Goal: Information Seeking & Learning: Learn about a topic

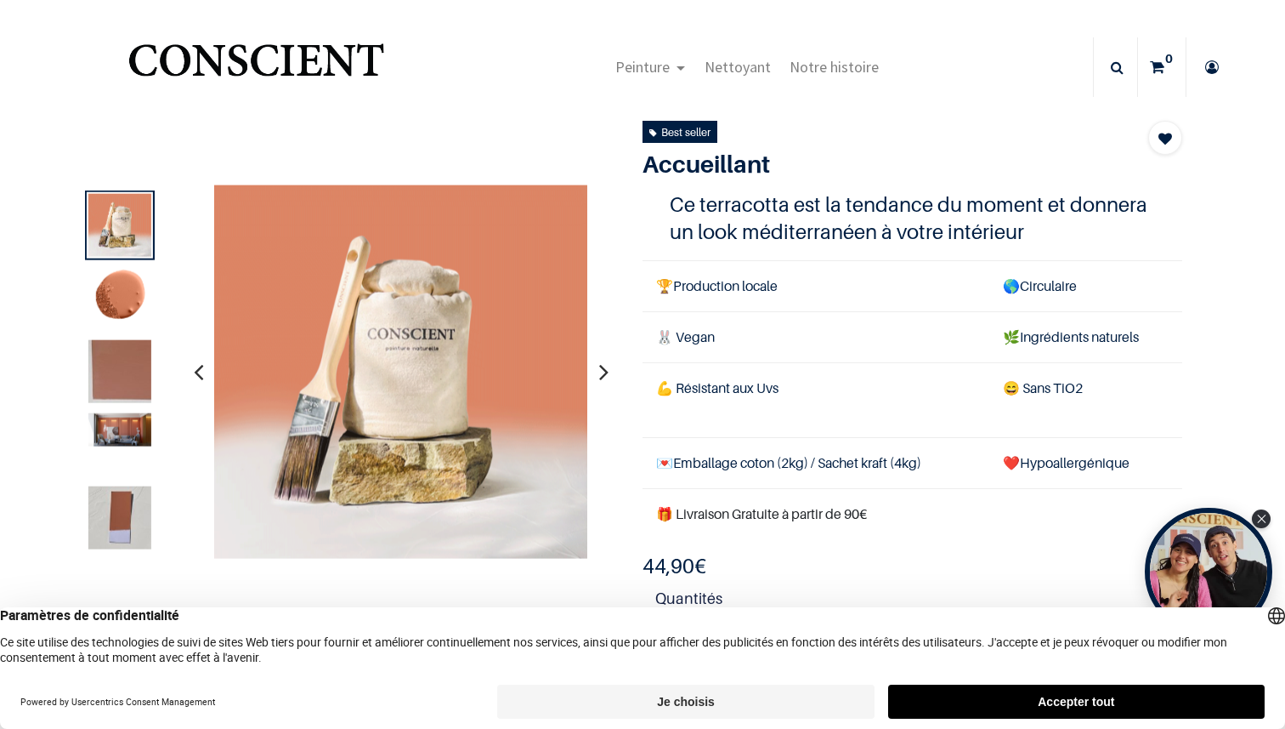
click at [1070, 710] on button "Accepter tout" at bounding box center [1076, 701] width 377 height 34
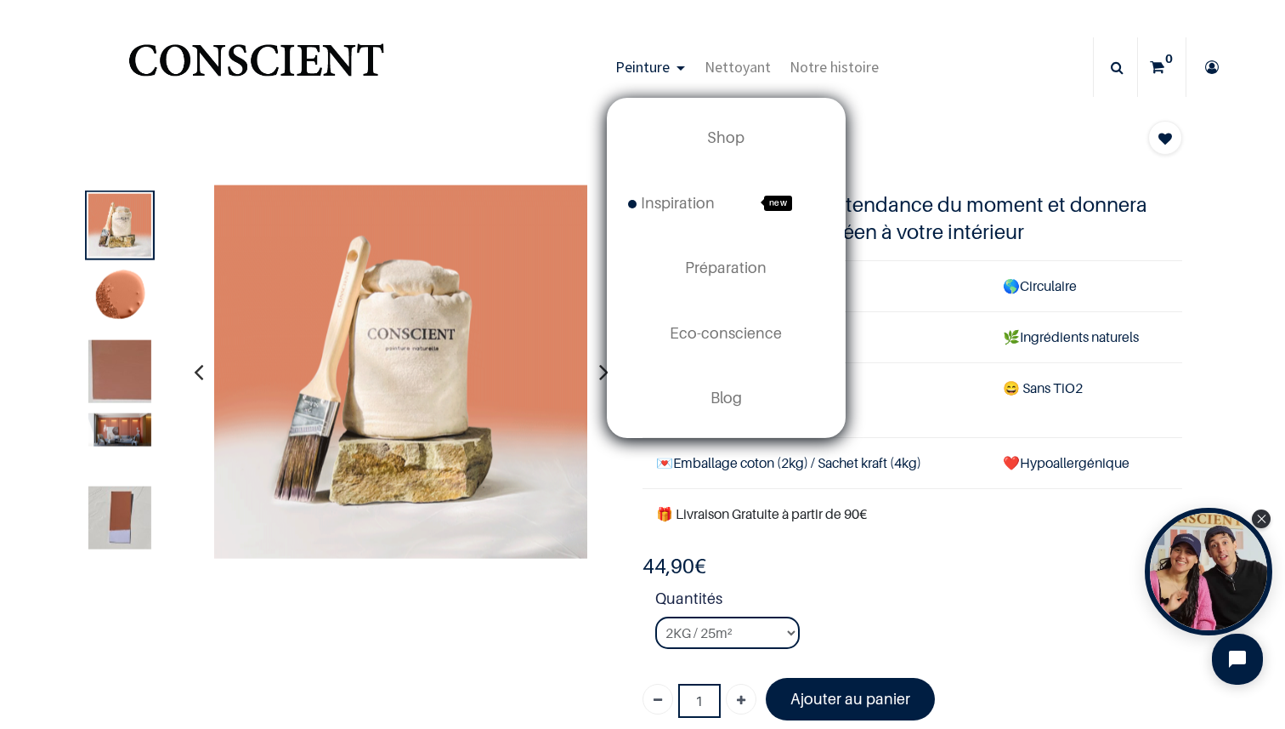
click at [619, 70] on span "Peinture" at bounding box center [642, 67] width 54 height 20
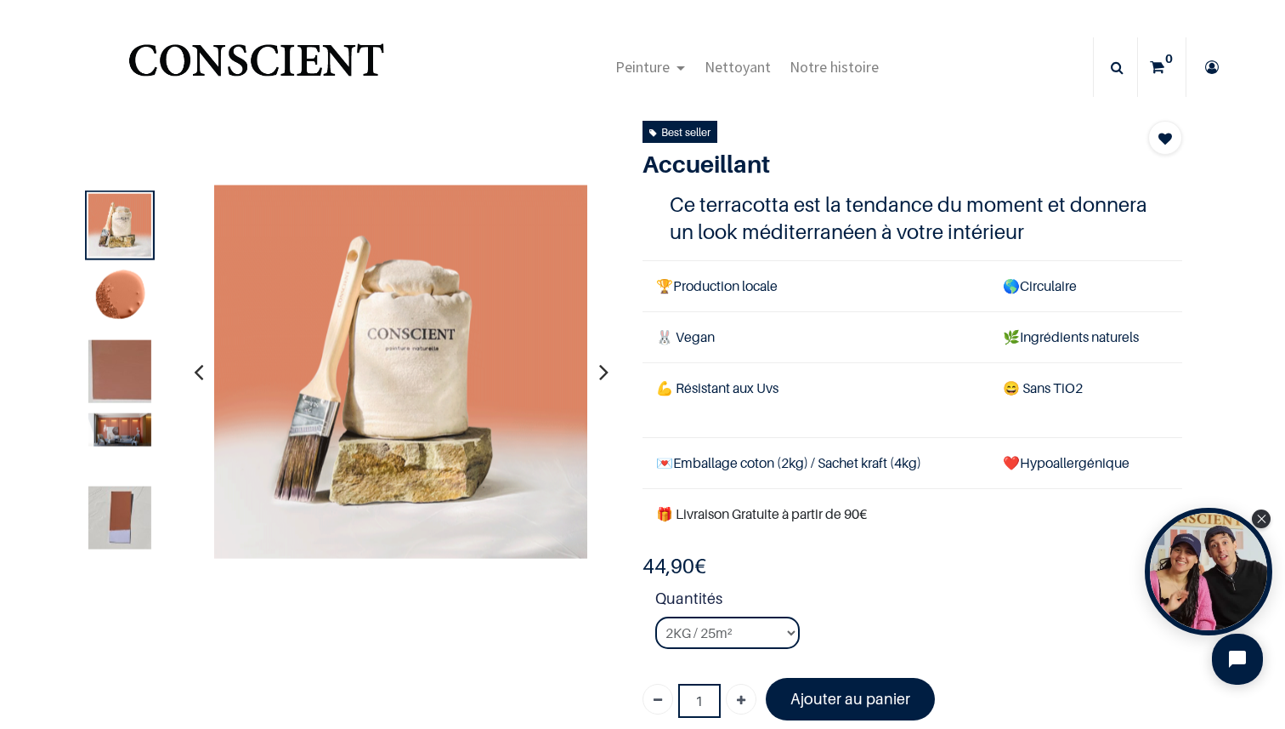
click at [184, 51] on img "Logo of Conscient" at bounding box center [256, 67] width 263 height 67
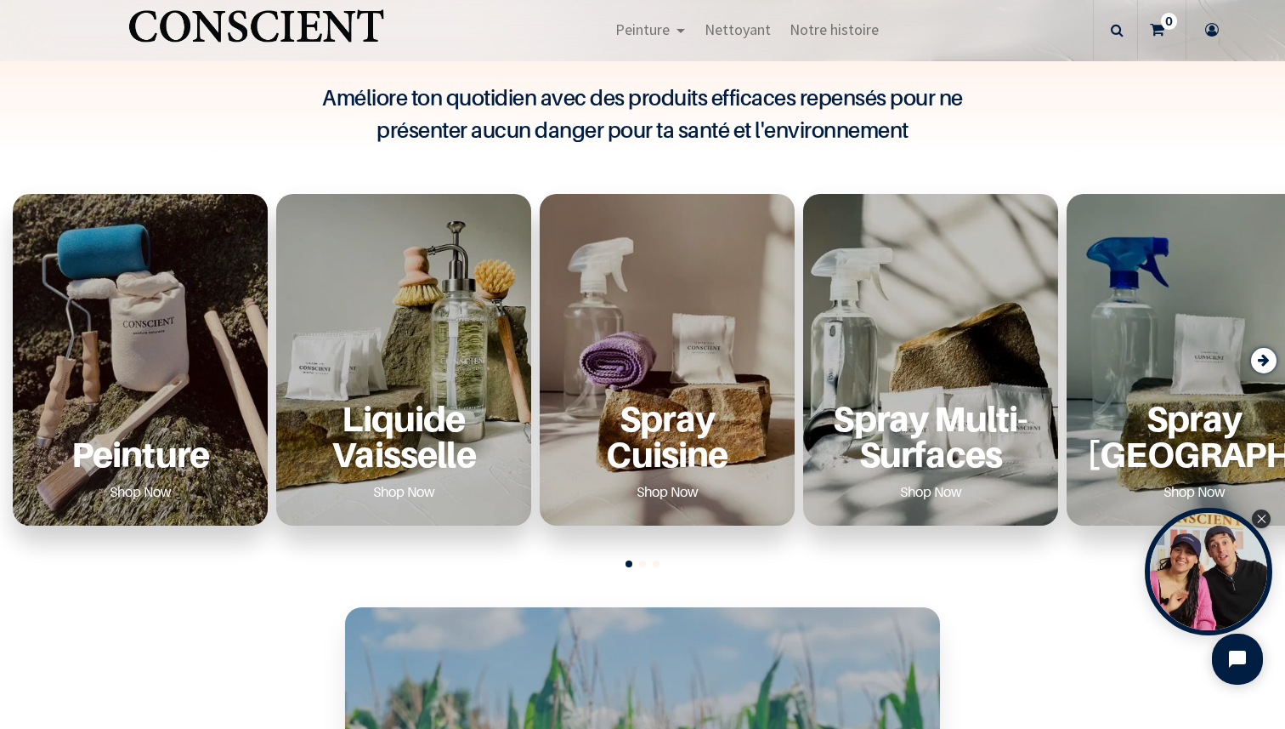
scroll to position [622, 0]
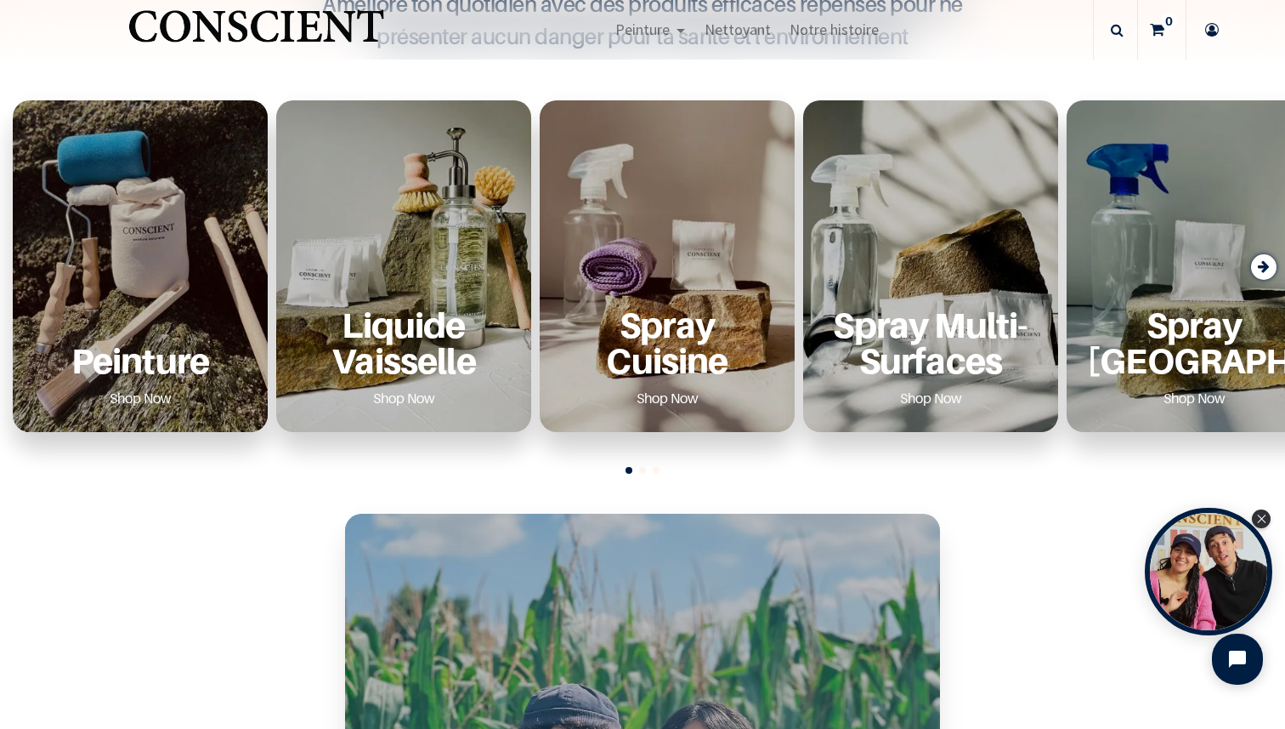
click at [115, 353] on p "Peinture" at bounding box center [140, 360] width 214 height 35
click at [138, 396] on link "Shop Now" at bounding box center [140, 397] width 103 height 27
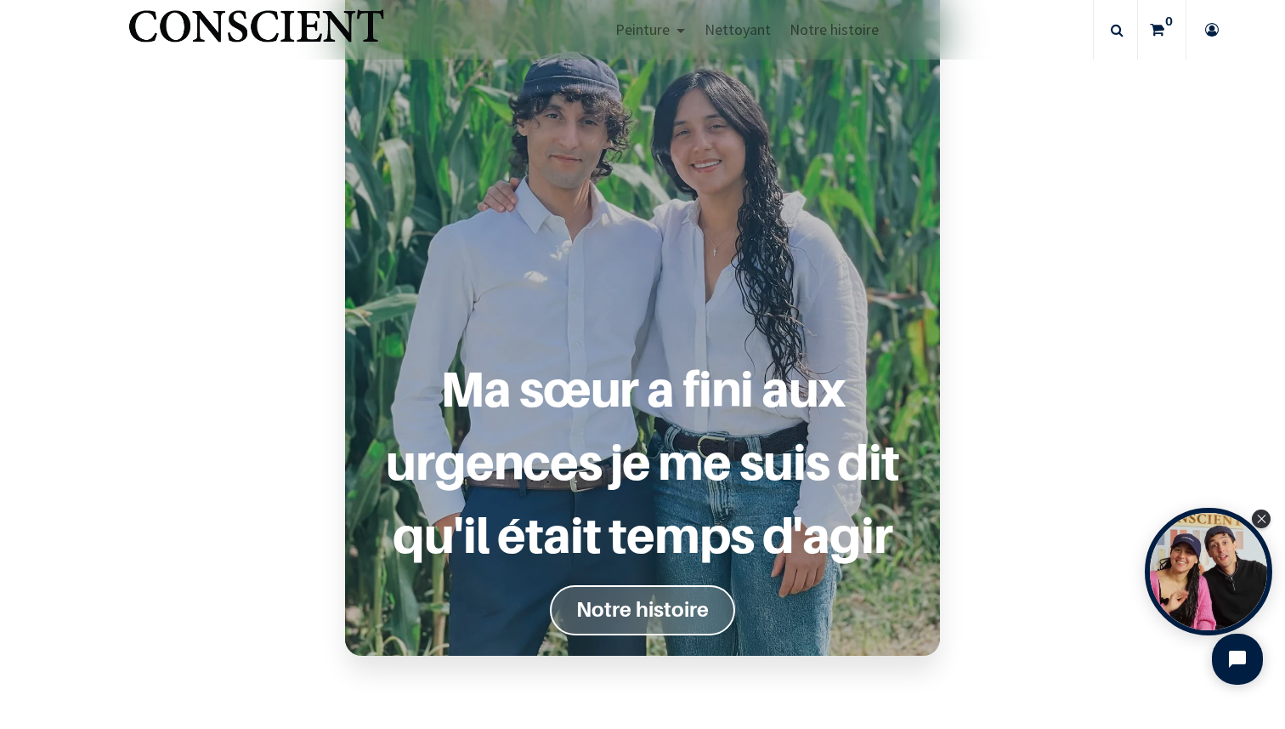
scroll to position [2073, 0]
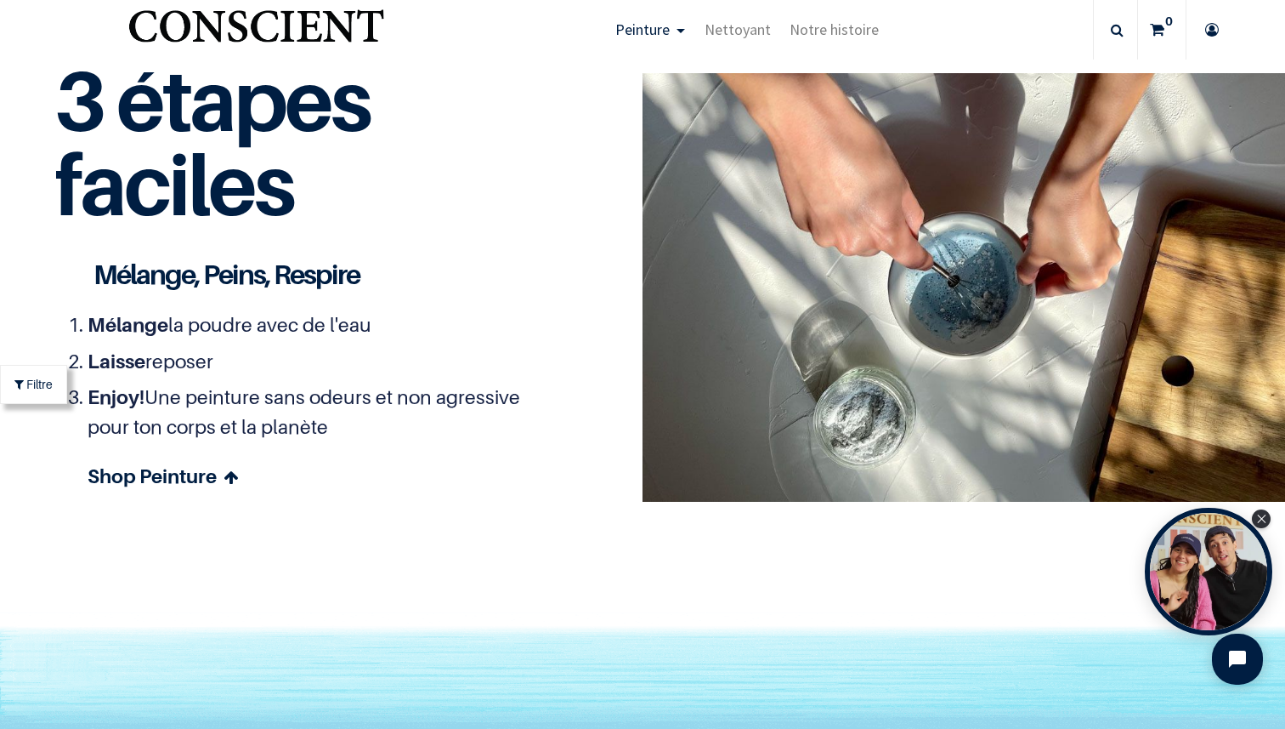
scroll to position [4711, 0]
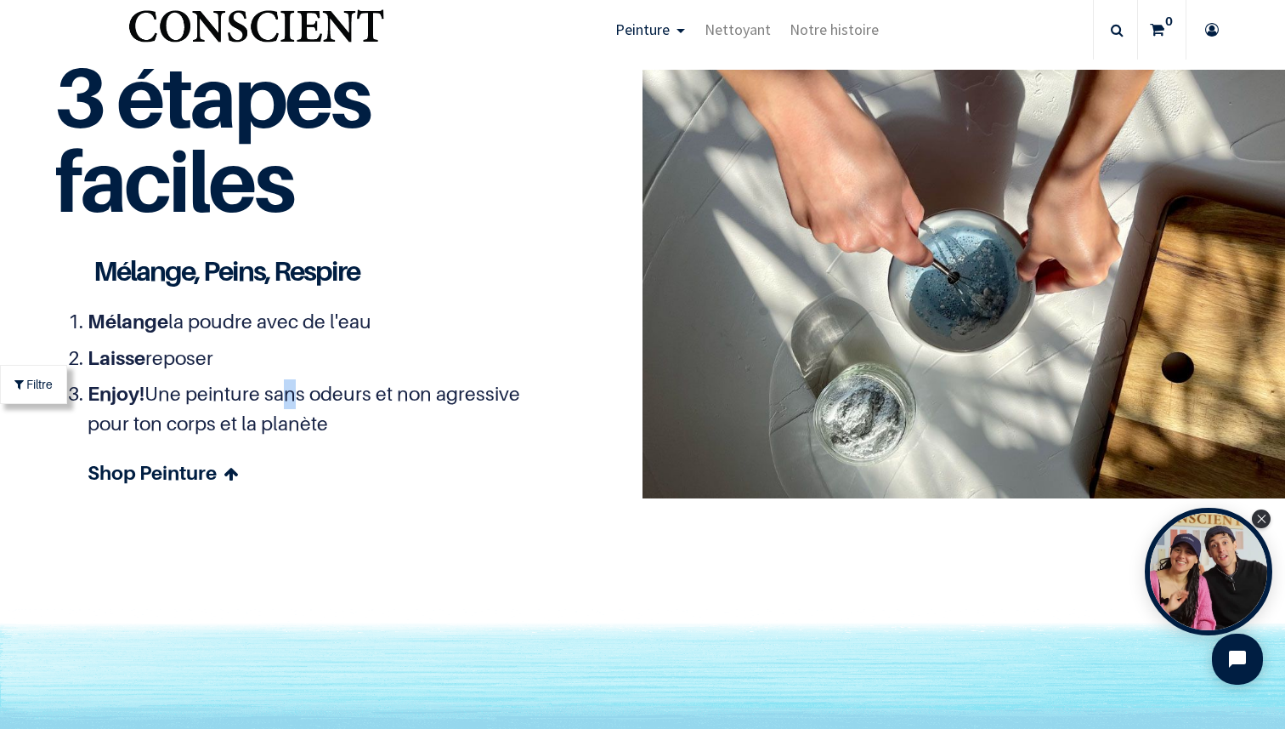
click at [292, 400] on li "Enjoy! Une peinture sans odeurs et non agressive pour ton corps et la planète" at bounding box center [304, 408] width 433 height 59
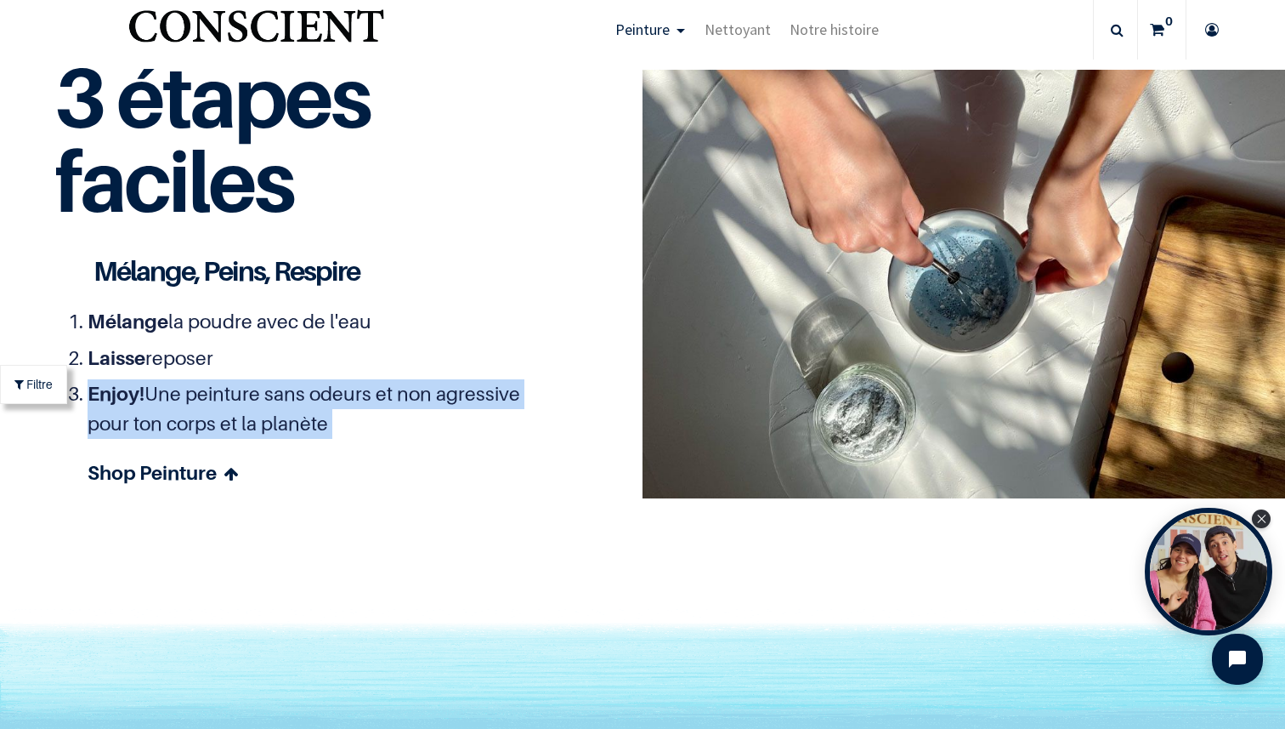
click at [292, 400] on li "Enjoy! Une peinture sans odeurs et non agressive pour ton corps et la planète" at bounding box center [304, 408] width 433 height 59
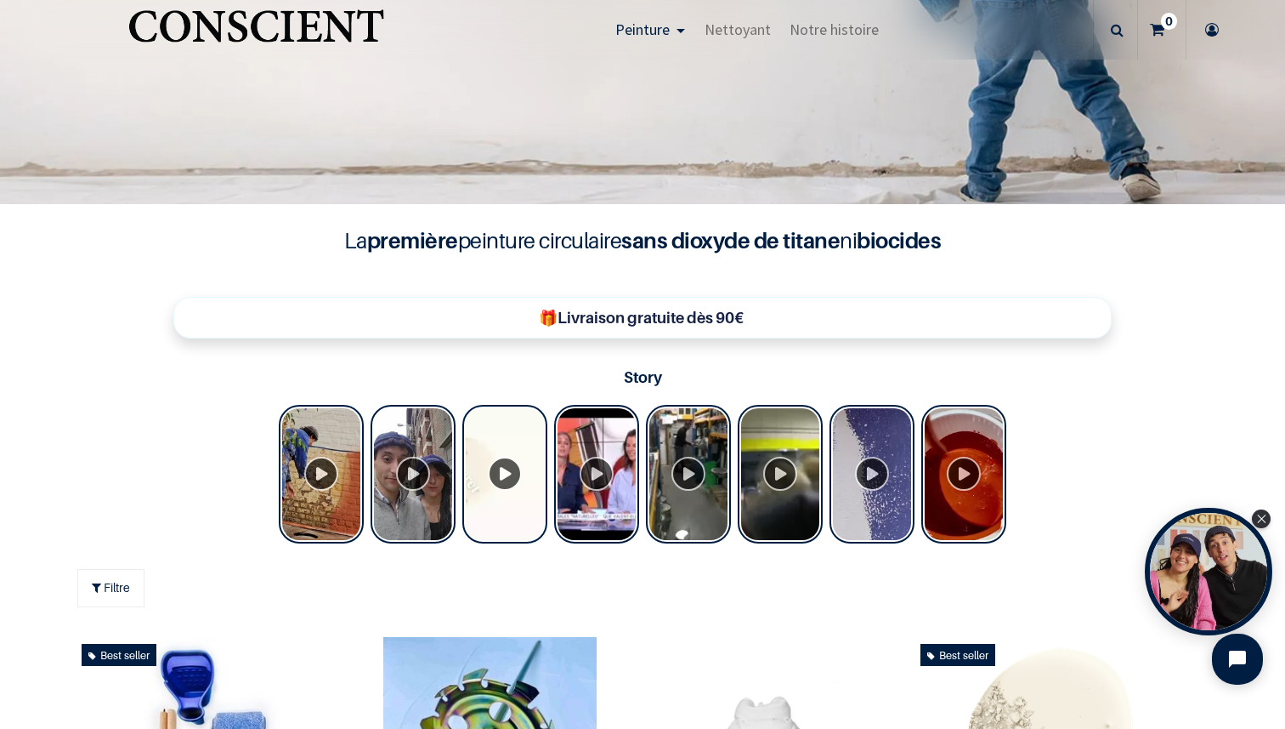
scroll to position [0, 0]
